Goal: Information Seeking & Learning: Learn about a topic

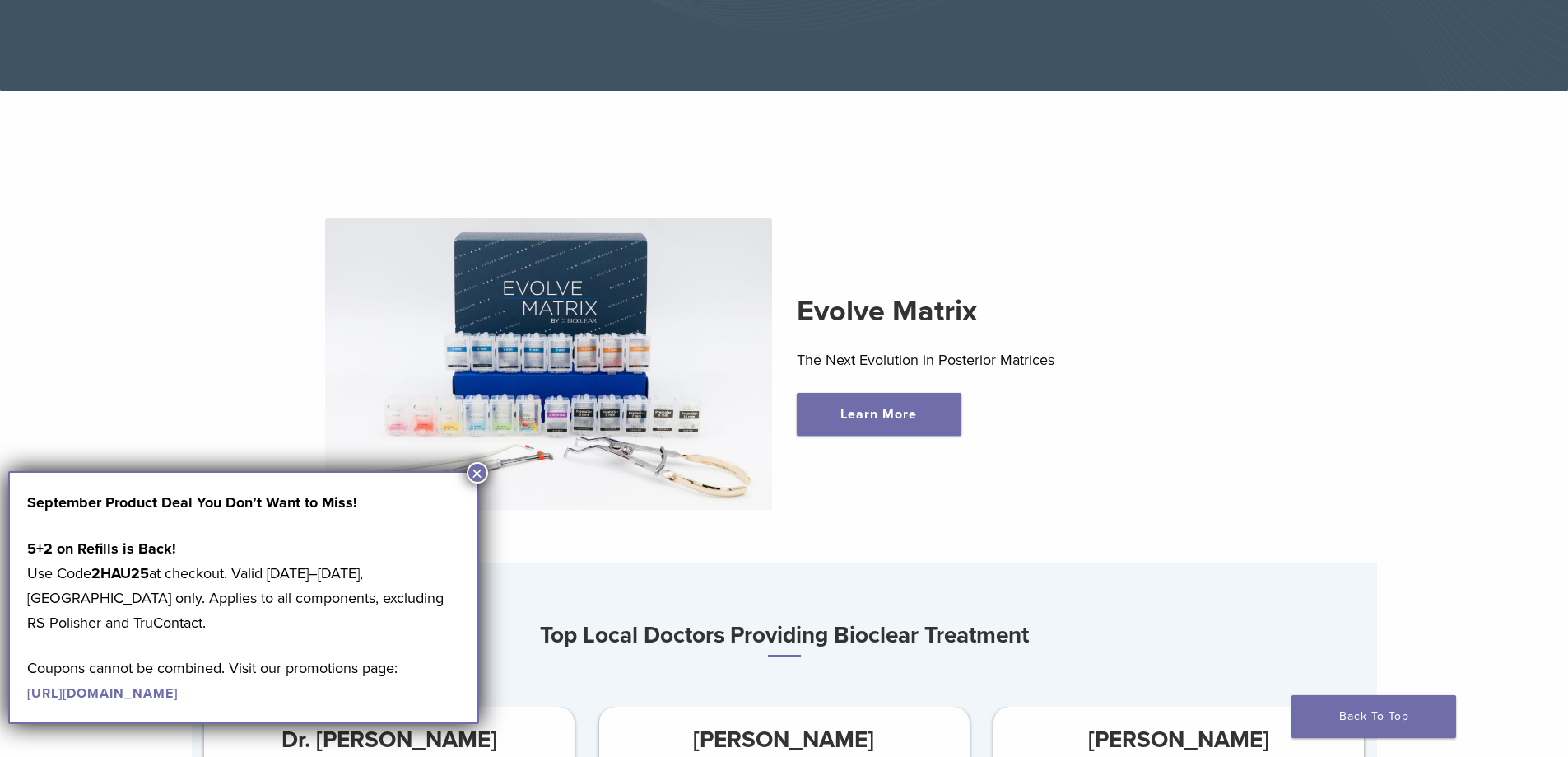
scroll to position [494, 0]
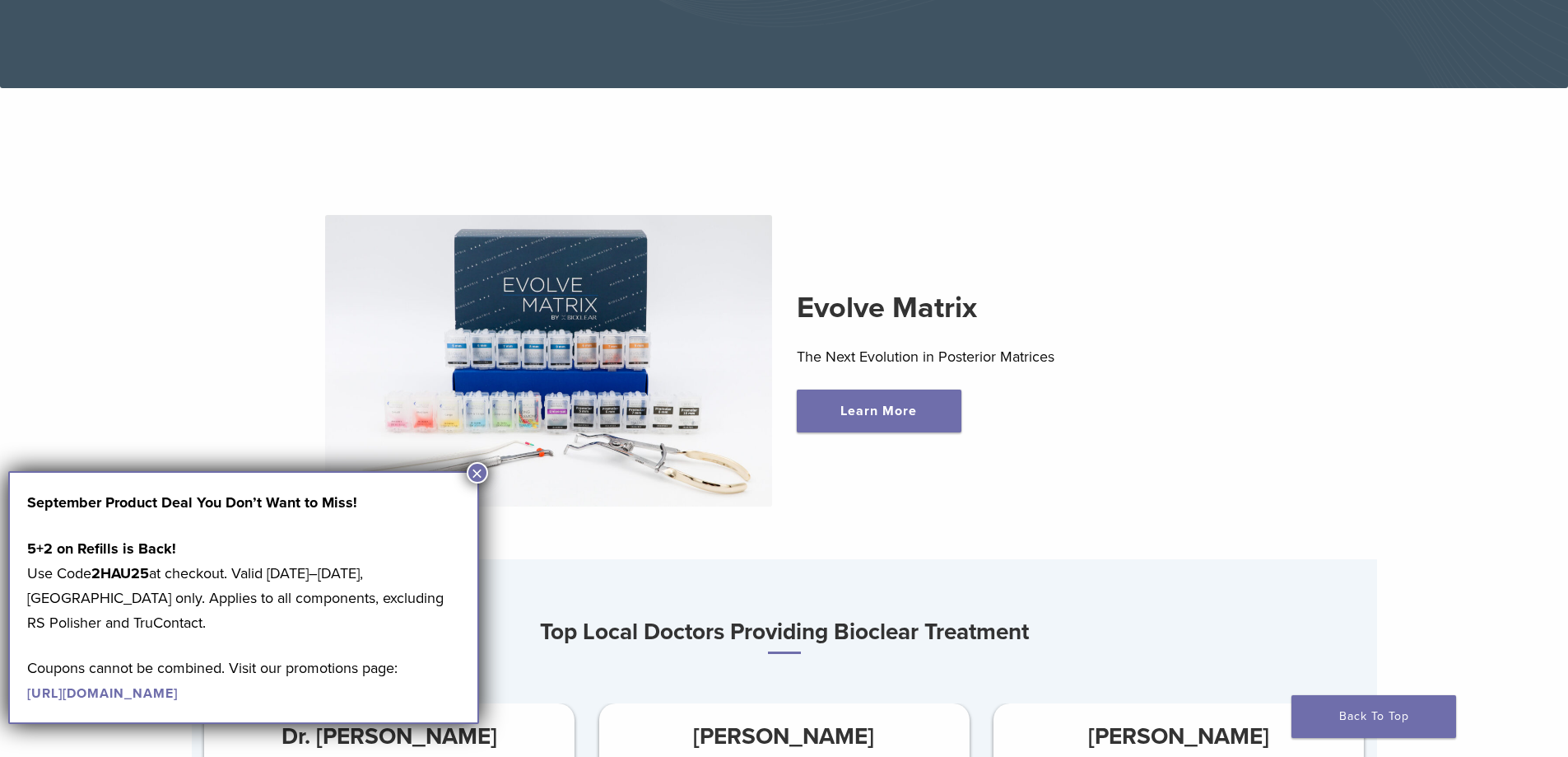
click at [474, 473] on button "×" at bounding box center [476, 472] width 21 height 21
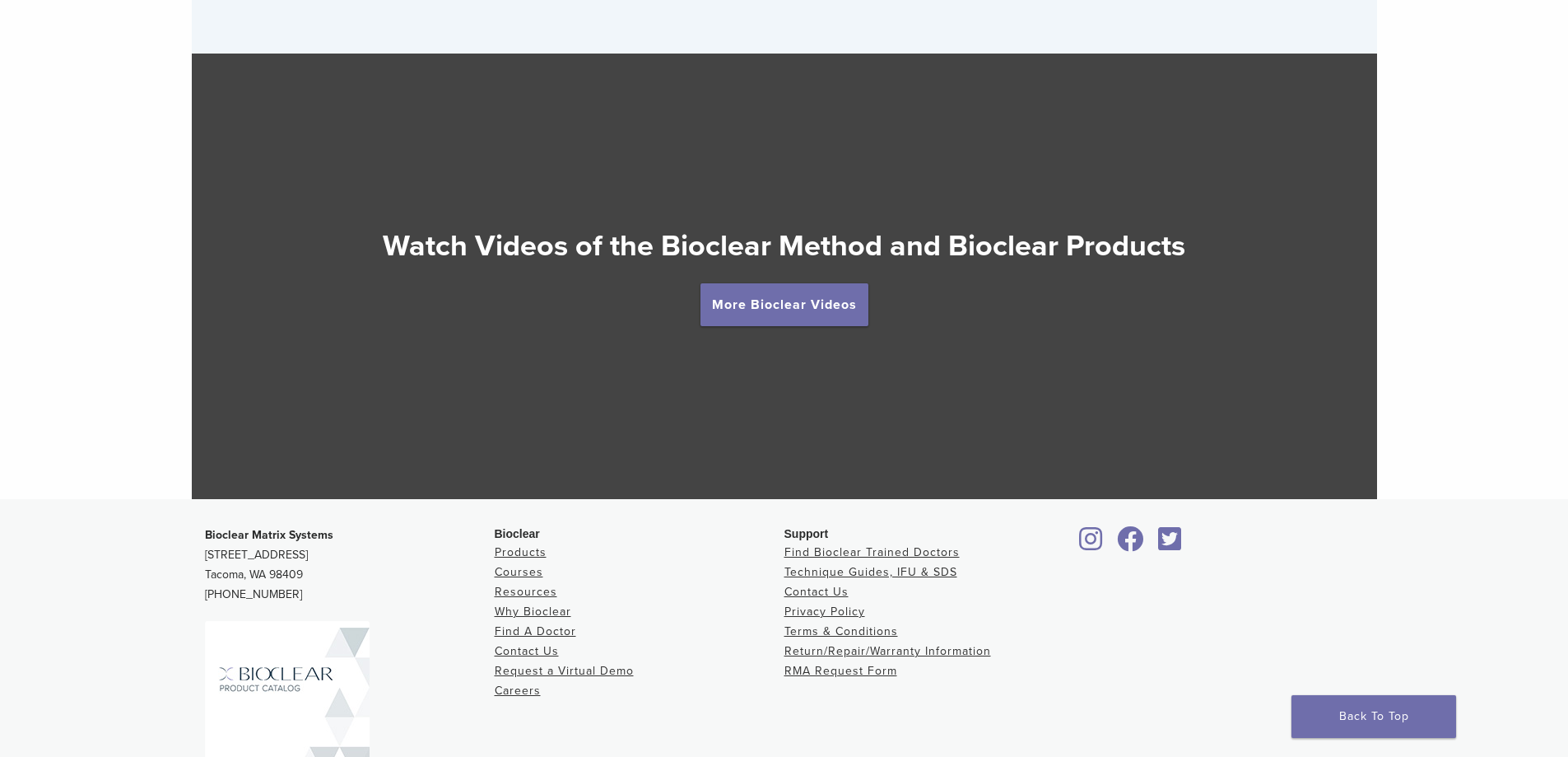
scroll to position [2965, 0]
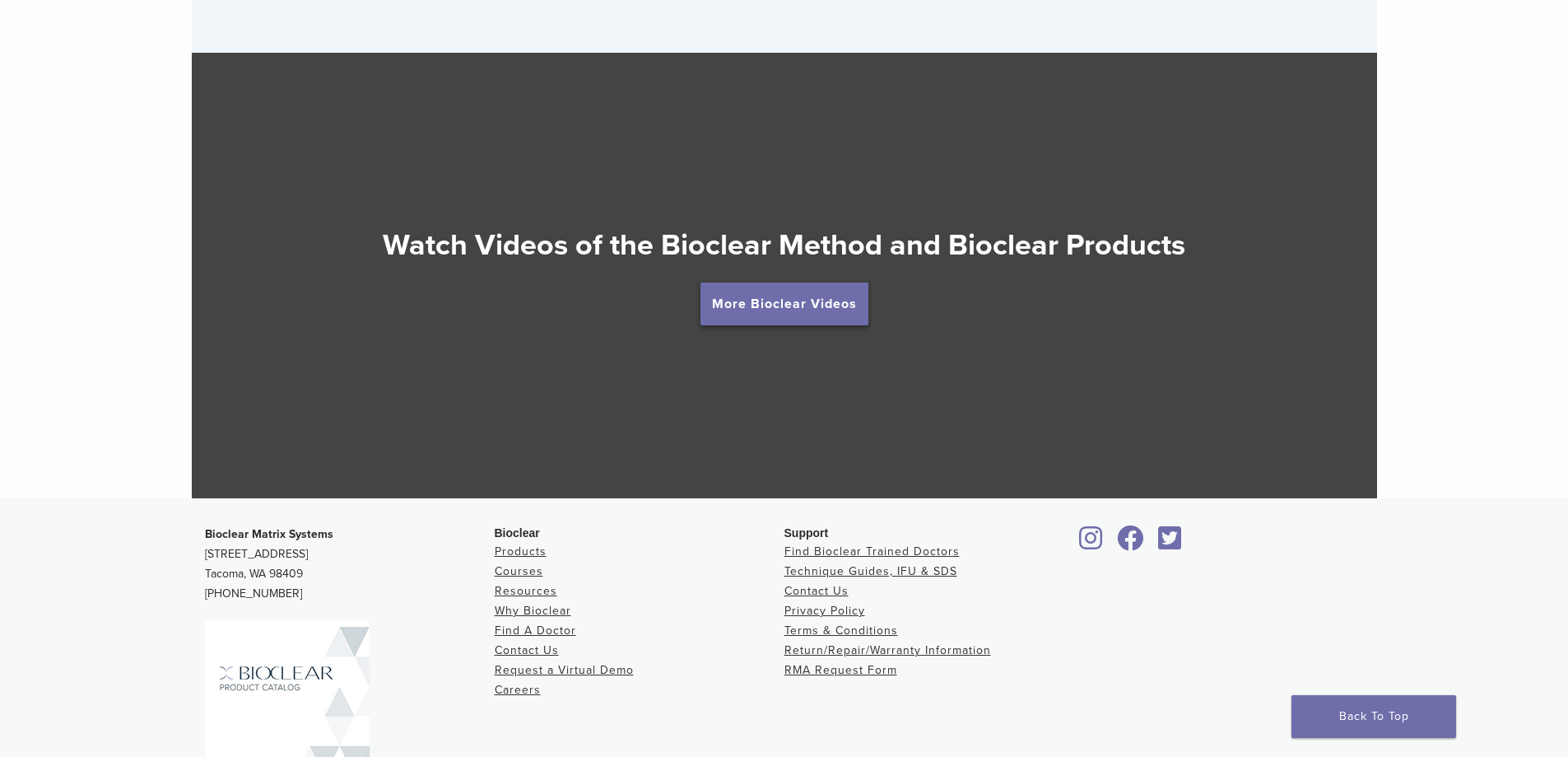
click at [799, 303] on link "More Bioclear Videos" at bounding box center [784, 303] width 168 height 43
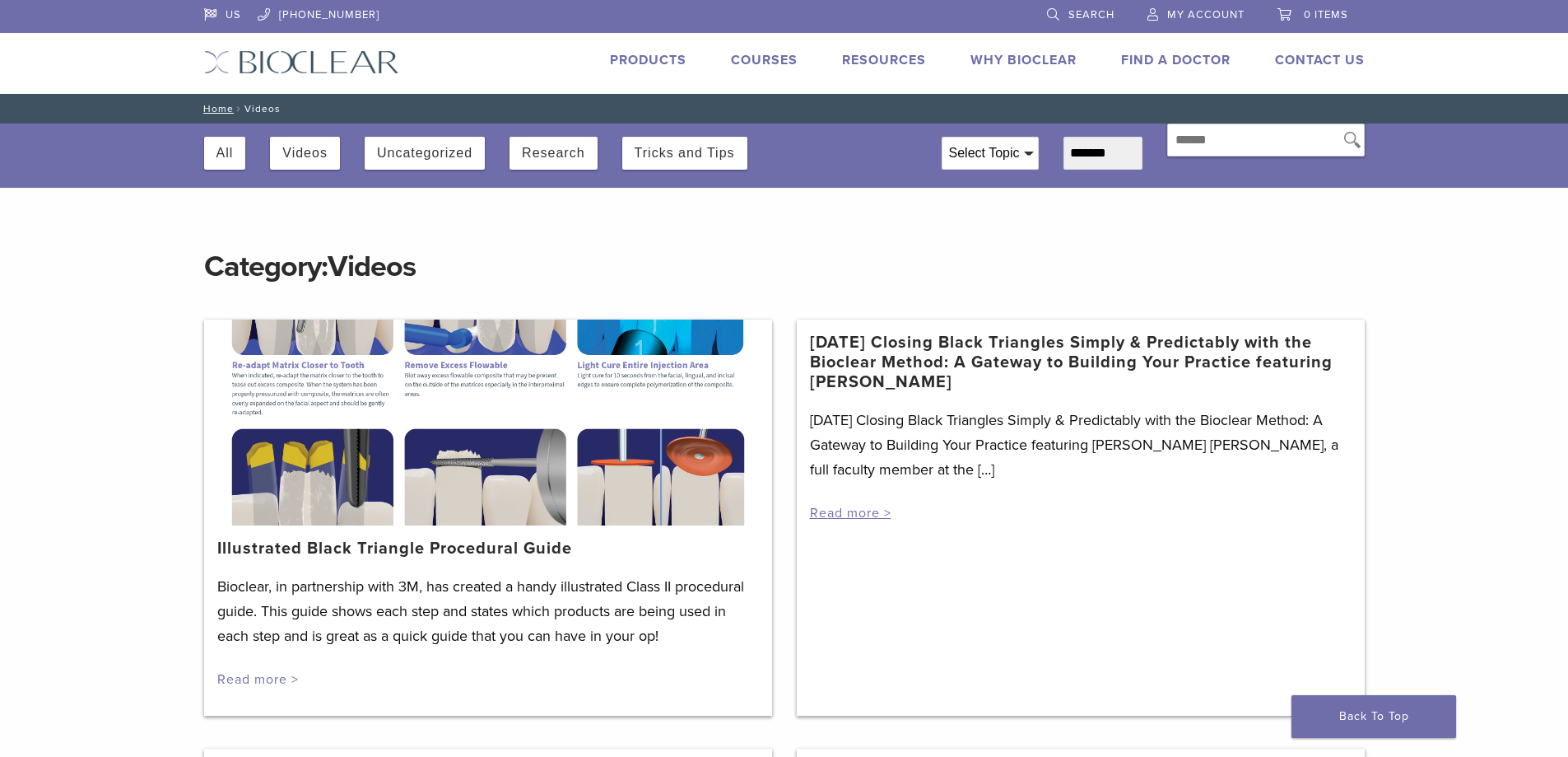
click at [265, 683] on link "Read more >" at bounding box center [257, 679] width 82 height 16
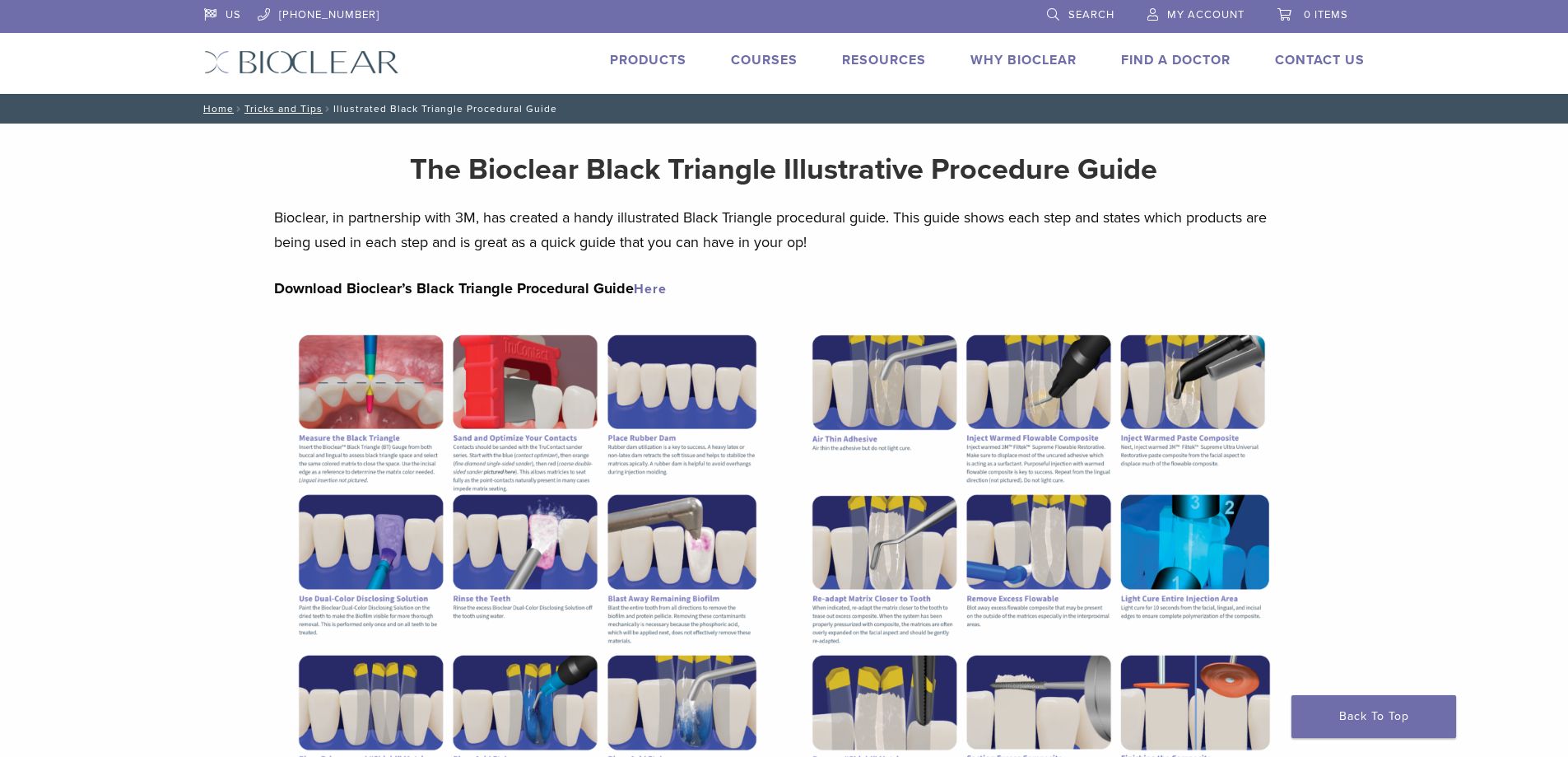
click at [655, 288] on link "Here" at bounding box center [650, 289] width 33 height 16
